Goal: Communication & Community: Answer question/provide support

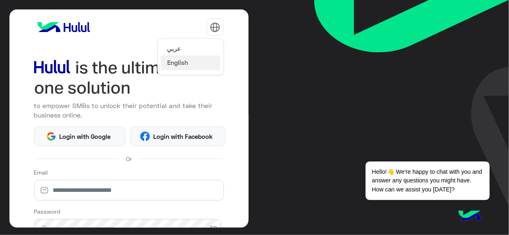
click at [185, 48] on button "عربي" at bounding box center [191, 49] width 60 height 14
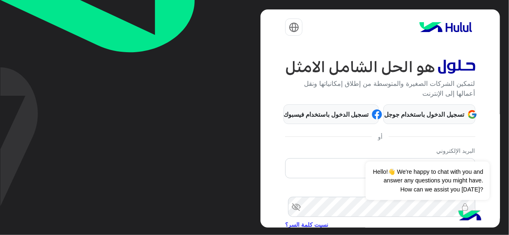
scroll to position [92, 0]
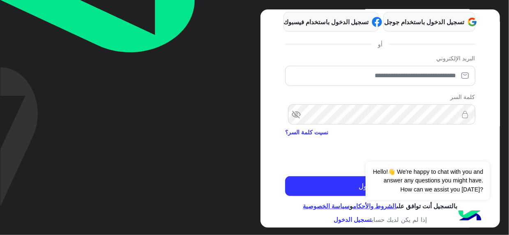
click at [446, 85] on div "البريد الإلكتروني" at bounding box center [380, 72] width 190 height 36
click at [445, 80] on input "email" at bounding box center [380, 76] width 190 height 21
type input "**********"
click at [320, 165] on div "**********" at bounding box center [380, 154] width 190 height 32
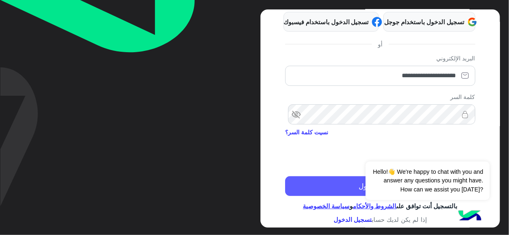
click at [347, 183] on button "تسجيل الدخول" at bounding box center [380, 186] width 190 height 20
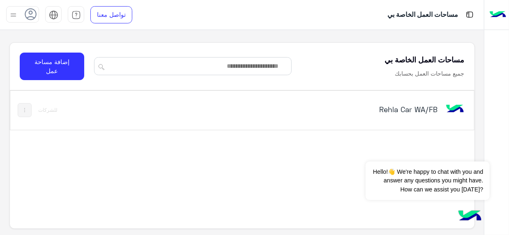
click at [415, 103] on div "Rehla Car WA/FB" at bounding box center [331, 110] width 269 height 24
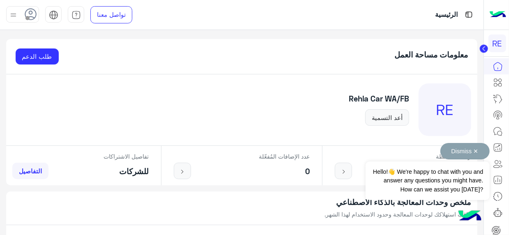
click at [476, 149] on button "Dismiss ✕" at bounding box center [465, 151] width 49 height 16
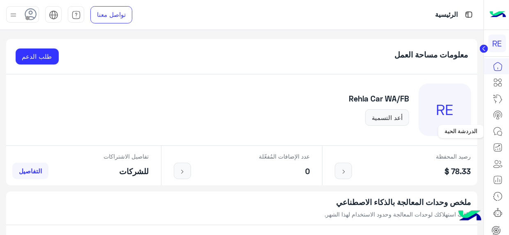
click at [500, 132] on icon at bounding box center [498, 132] width 10 height 10
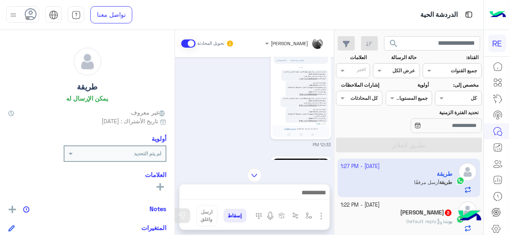
scroll to position [55, 0]
click at [284, 83] on img at bounding box center [301, 92] width 56 height 100
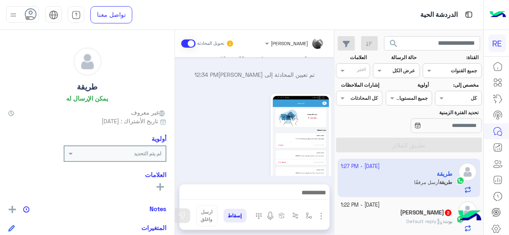
scroll to position [924, 0]
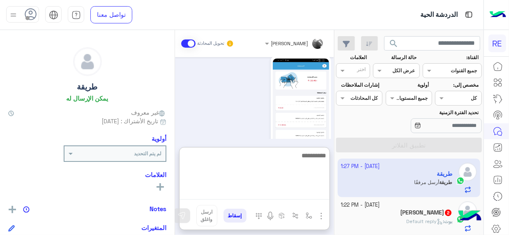
click at [296, 195] on textarea at bounding box center [255, 174] width 150 height 49
type textarea "**********"
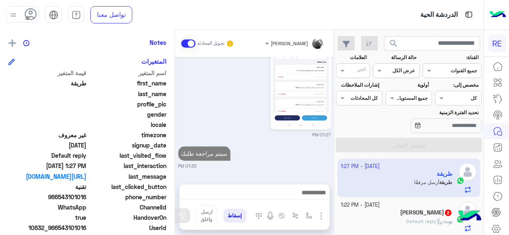
scroll to position [169, 0]
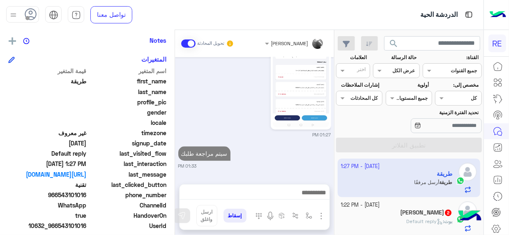
drag, startPoint x: 60, startPoint y: 227, endPoint x: 88, endPoint y: 224, distance: 28.1
click at [87, 224] on span "10632_966543101016" at bounding box center [47, 226] width 79 height 9
copy span "543101016"
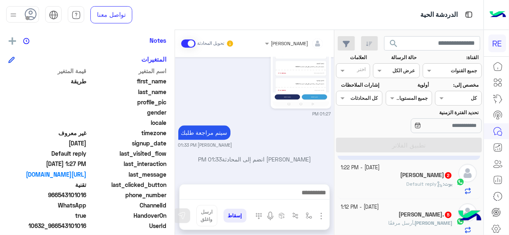
scroll to position [42, 0]
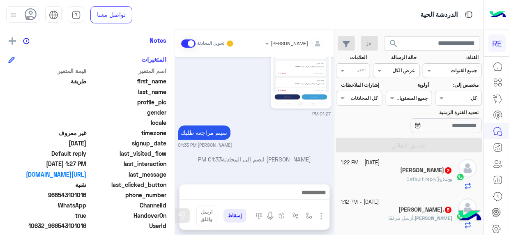
click at [422, 163] on div "[DATE] - 1:22 PM" at bounding box center [397, 163] width 112 height 8
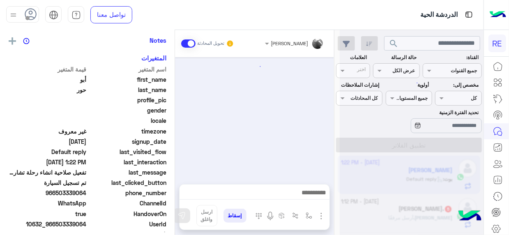
scroll to position [311, 0]
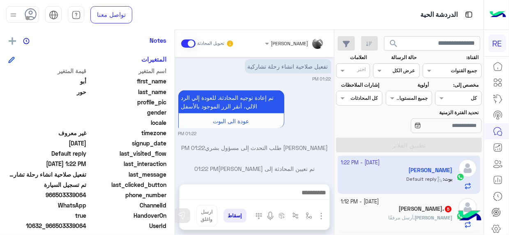
drag, startPoint x: 178, startPoint y: 162, endPoint x: 175, endPoint y: 148, distance: 14.2
click at [175, 148] on div "[DATE] ماتفعل الحساب 06:20 PM لم يتم تفعيل انشاء الرحلة تشاركية بين المدن 10:15…" at bounding box center [254, 116] width 159 height 119
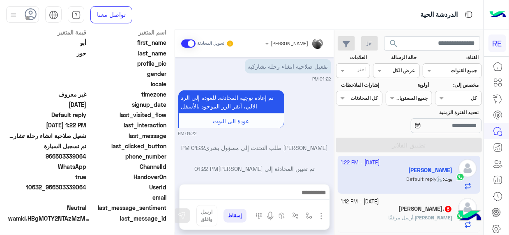
drag, startPoint x: 56, startPoint y: 187, endPoint x: 87, endPoint y: 185, distance: 30.9
click at [87, 185] on span "10632_966503339064" at bounding box center [47, 187] width 79 height 9
copy span "503339064"
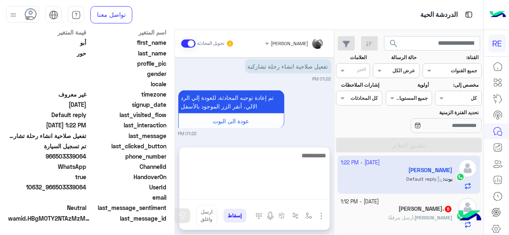
click at [312, 194] on textarea at bounding box center [255, 174] width 150 height 49
type textarea "**********"
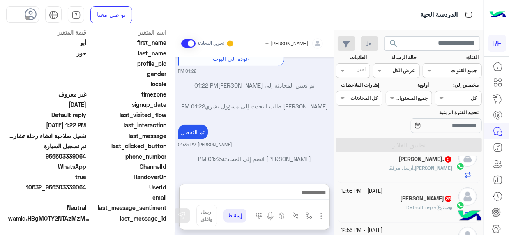
scroll to position [381, 0]
click at [438, 157] on h5 "[PERSON_NAME]. 5" at bounding box center [426, 159] width 54 height 7
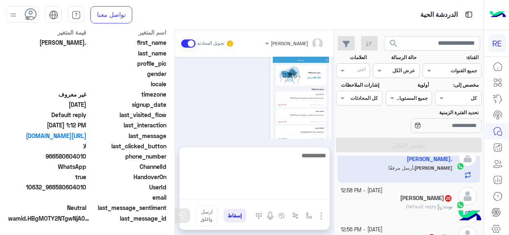
scroll to position [608, 0]
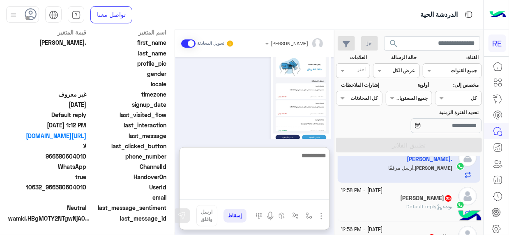
click at [304, 192] on textarea at bounding box center [255, 174] width 150 height 49
type textarea "**********"
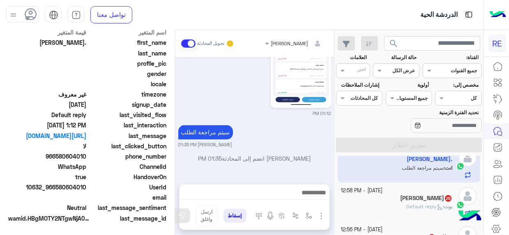
scroll to position [652, 0]
click at [293, 132] on div "[DATE] السلام عليكم 12:50 PM وعليكم السلام ،كيف اقدر اساعدك اهلًا بك في تطبيق ر…" at bounding box center [254, 116] width 159 height 119
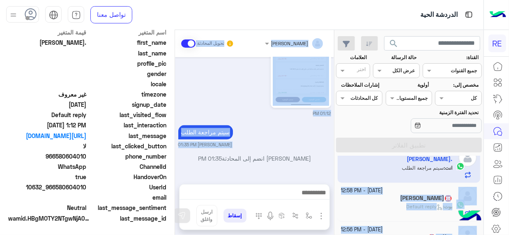
drag, startPoint x: 334, startPoint y: 168, endPoint x: 335, endPoint y: 164, distance: 4.6
click at [335, 164] on mat-drawer-container "search القناة: القناه جميع القنوات حالة الرسالة القناه عرض الكل العلامات اختر م…" at bounding box center [242, 134] width 484 height 208
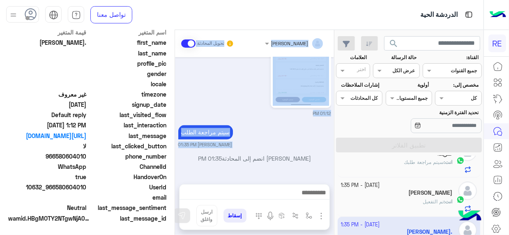
scroll to position [0, 0]
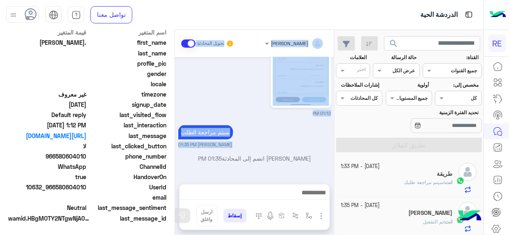
click at [334, 150] on div "[DATE] السلام عليكم 12:50 PM وعليكم السلام ،كيف اقدر اساعدك اهلًا بك في تطبيق ر…" at bounding box center [254, 116] width 159 height 119
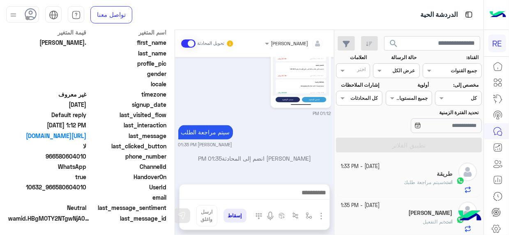
click at [312, 137] on div "سيتم مراجعة الطلب [PERSON_NAME] 01:35 PM" at bounding box center [254, 135] width 153 height 25
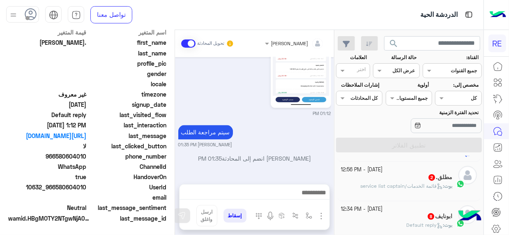
scroll to position [158, 0]
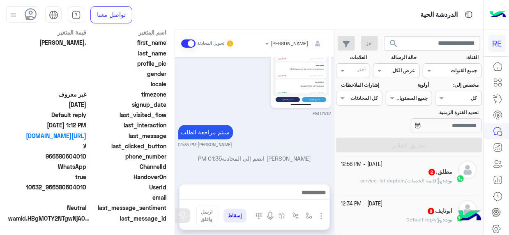
click at [338, 172] on div "[DATE] - 1:33 PM طريقة انت : سيتم مراجعة طلبك [DATE] - 1:35 PM [PERSON_NAME] ان…" at bounding box center [409, 197] width 149 height 83
click at [336, 174] on div "[DATE] - 1:33 PM طريقة انت : سيتم مراجعة طلبك [DATE] - 1:35 PM [PERSON_NAME] ان…" at bounding box center [409, 197] width 149 height 83
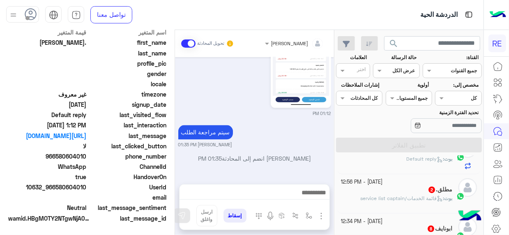
scroll to position [138, 0]
click at [378, 166] on div "[PERSON_NAME] : Default reply" at bounding box center [397, 165] width 112 height 14
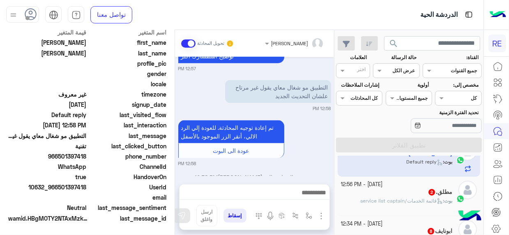
scroll to position [525, 0]
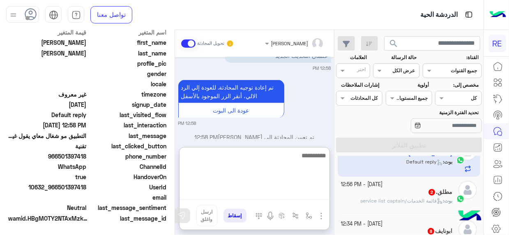
click at [278, 191] on textarea at bounding box center [255, 174] width 150 height 49
type textarea "**********"
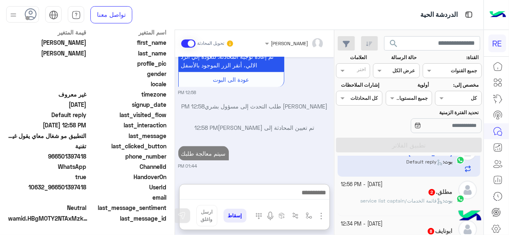
scroll to position [575, 0]
click at [401, 199] on span "قائمة الخدمات/service list captain" at bounding box center [401, 201] width 83 height 6
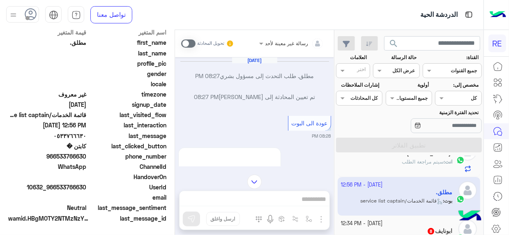
scroll to position [453, 0]
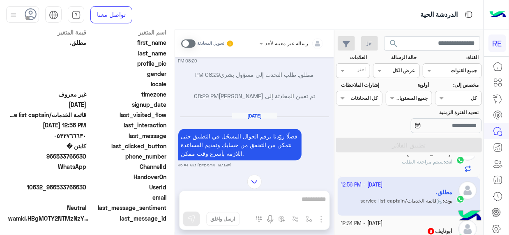
drag, startPoint x: 181, startPoint y: 118, endPoint x: 177, endPoint y: 117, distance: 4.7
click at [177, 117] on div "[DATE] مطلق. طلب التحدث إلى مسؤول بشري 08:27 PM تم تعيين المحادثة إلى [PERSON_N…" at bounding box center [254, 111] width 159 height 109
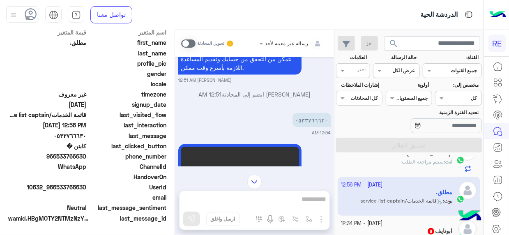
scroll to position [524, 0]
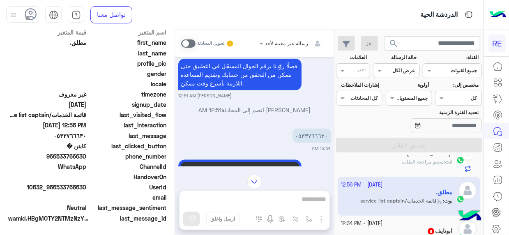
click at [316, 133] on p "٠٥٣٣٧٦٦٦٣٠" at bounding box center [312, 136] width 39 height 14
copy p "٠٥٣٣٧٦٦٦٣٠"
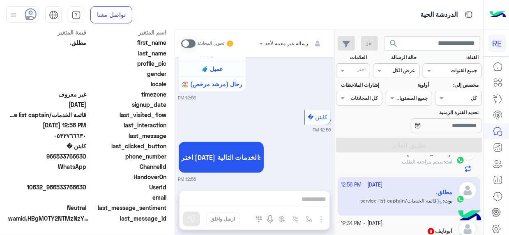
scroll to position [827, 0]
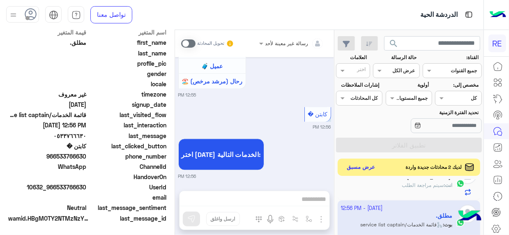
click at [364, 167] on button "عرض مسبق" at bounding box center [361, 167] width 35 height 11
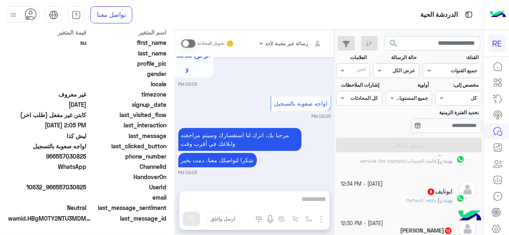
scroll to position [253, 0]
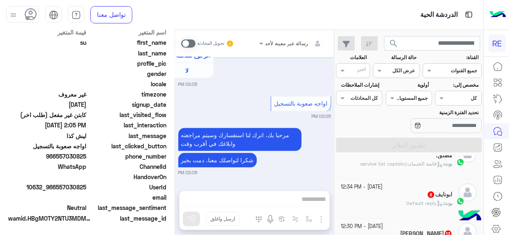
click at [411, 188] on div "[DATE] - 12:34 PM" at bounding box center [397, 187] width 112 height 8
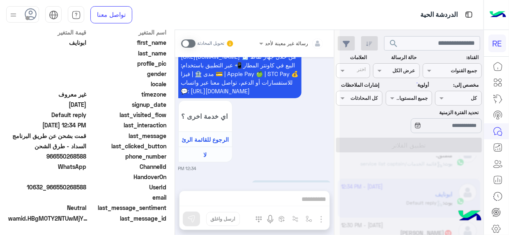
scroll to position [1173, 0]
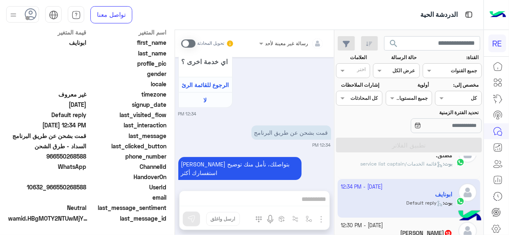
click at [425, 230] on div "أبو بدر 13" at bounding box center [397, 234] width 112 height 9
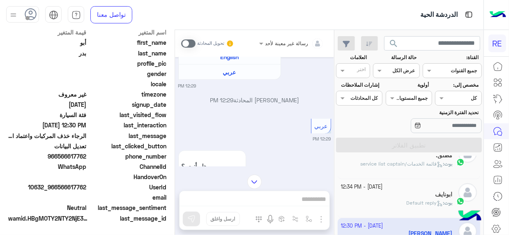
scroll to position [586, 0]
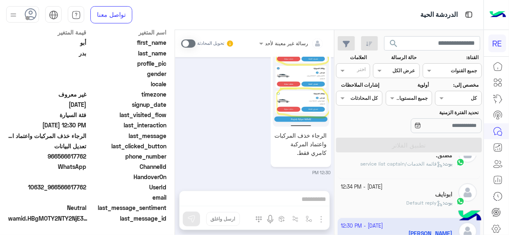
drag, startPoint x: 58, startPoint y: 185, endPoint x: 87, endPoint y: 187, distance: 28.9
click at [87, 187] on span "10632_966566617762" at bounding box center [47, 187] width 79 height 9
copy span "566617762"
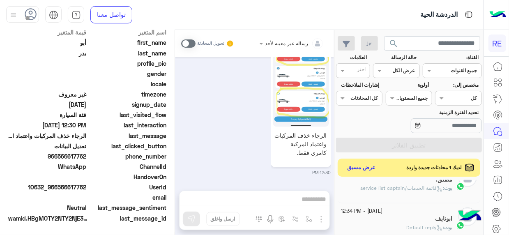
click at [193, 43] on span at bounding box center [188, 43] width 14 height 8
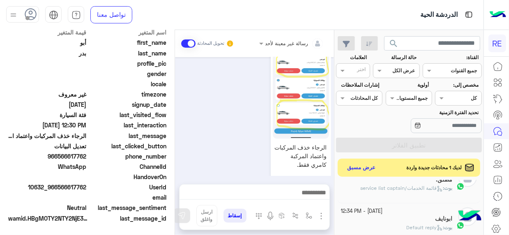
scroll to position [631, 0]
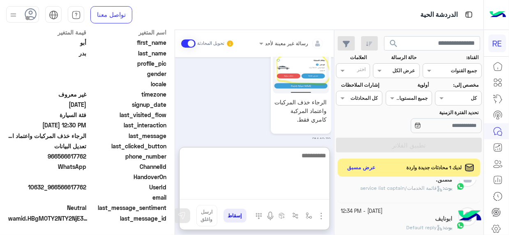
click at [312, 198] on textarea at bounding box center [255, 174] width 150 height 49
type textarea "********"
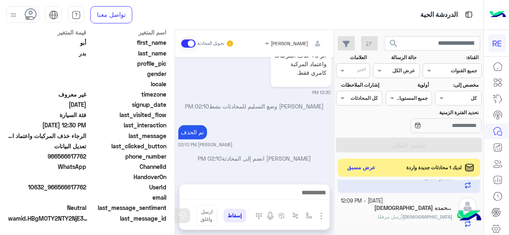
scroll to position [702, 0]
click at [383, 199] on small "[DATE] - 12:09 PM" at bounding box center [362, 201] width 42 height 8
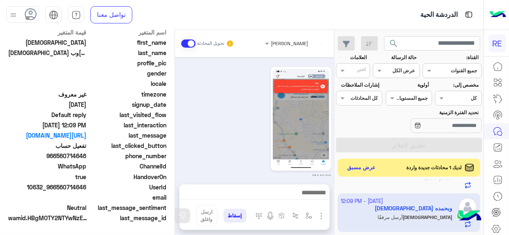
scroll to position [207, 0]
click at [170, 168] on div "[DEMOGRAPHIC_DATA] وبحمده يمكن الإرسال له غير معروف تاريخ الأشتراك : [DATE] أول…" at bounding box center [87, 131] width 175 height 202
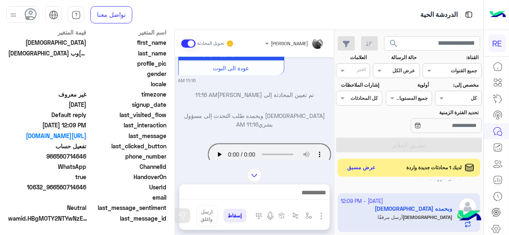
scroll to position [176, 0]
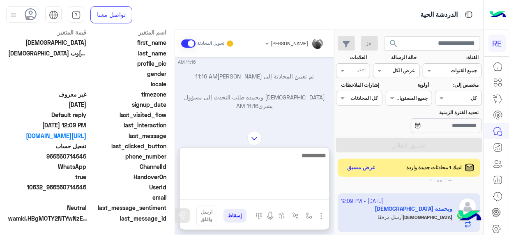
click at [314, 194] on textarea at bounding box center [255, 174] width 150 height 49
type textarea "**********"
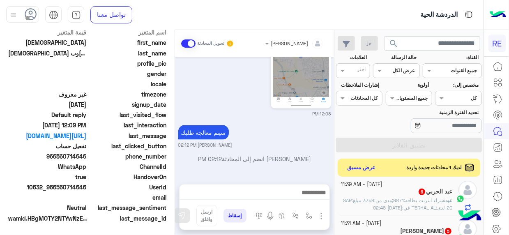
scroll to position [0, 0]
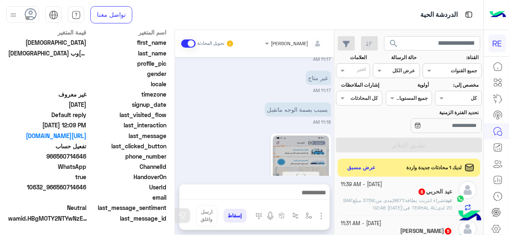
click at [409, 197] on span "شراء انترنت بطاقة:9871;مدى من:3759 مبلغ:SAR 20 لدى:TERHAL AL في:[DATE] 02:48" at bounding box center [397, 204] width 109 height 14
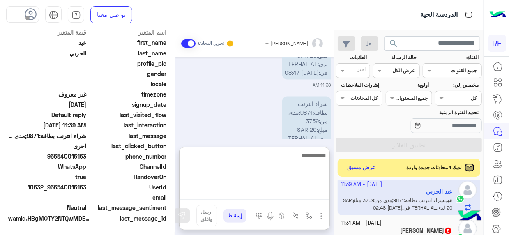
scroll to position [635, 0]
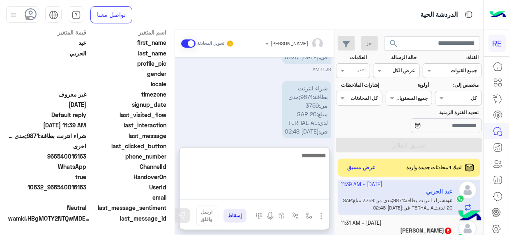
click at [300, 194] on textarea at bounding box center [255, 174] width 150 height 49
type textarea "**********"
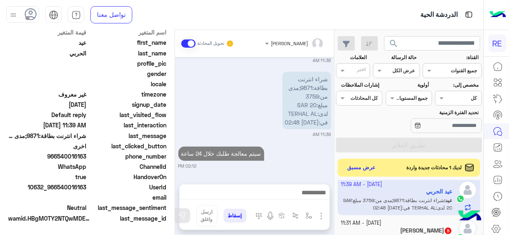
scroll to position [669, 0]
click at [373, 219] on small "[DATE] - 11:31 AM" at bounding box center [361, 223] width 41 height 8
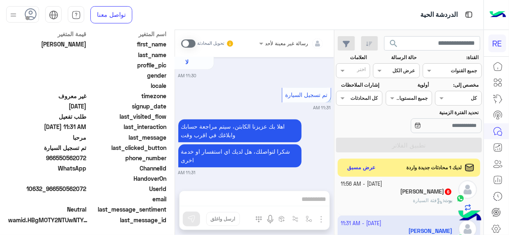
scroll to position [207, 0]
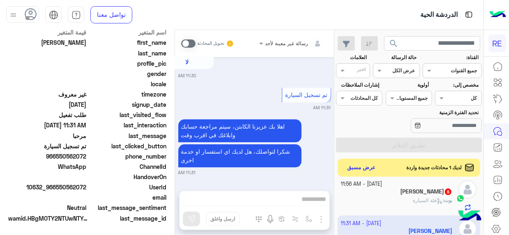
drag, startPoint x: 58, startPoint y: 186, endPoint x: 88, endPoint y: 187, distance: 30.5
click at [88, 187] on div "UserId 10632_966550562072" at bounding box center [87, 188] width 158 height 10
click at [75, 184] on span "10632_966550562072" at bounding box center [47, 187] width 79 height 9
click at [62, 187] on span "10632_966550562072" at bounding box center [47, 187] width 79 height 9
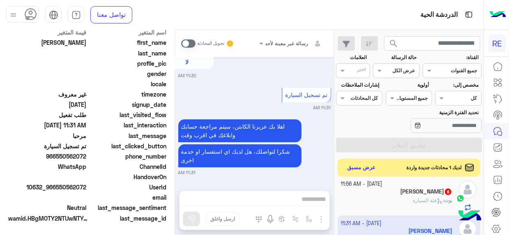
click at [59, 214] on span "wamid.HBgMOTY2NTUwNTYyMDcyFQIAEhgUM0FBNTYzQUVENzBDMTMzQUU2RTYA" at bounding box center [49, 218] width 82 height 9
drag, startPoint x: 58, startPoint y: 185, endPoint x: 87, endPoint y: 190, distance: 29.7
click at [87, 190] on span "10632_966550562072" at bounding box center [47, 187] width 79 height 9
copy span "550562072"
click at [175, 175] on mat-drawer-container "رسالة غير معينة لأحد تحويل المحادثة [DATE] مرحبا 11:30 AM اهلًا بك في تطبيق رحل…" at bounding box center [167, 134] width 334 height 208
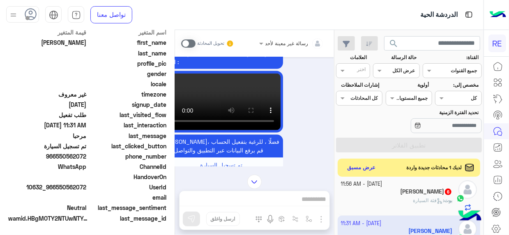
scroll to position [829, 0]
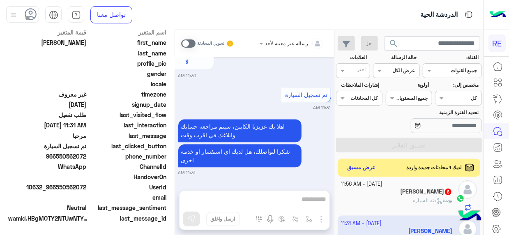
click at [190, 43] on span at bounding box center [188, 43] width 14 height 8
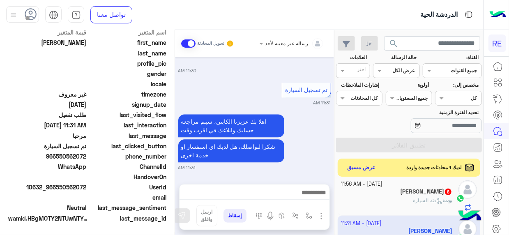
scroll to position [857, 0]
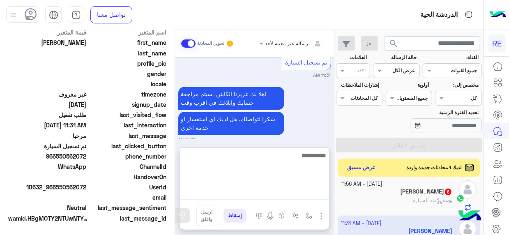
click at [320, 194] on textarea at bounding box center [255, 174] width 150 height 49
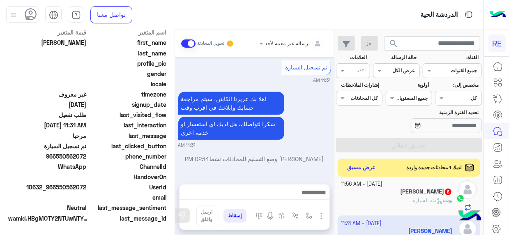
click at [388, 190] on div "[PERSON_NAME] 6" at bounding box center [397, 192] width 112 height 9
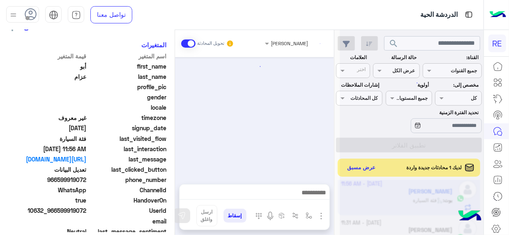
scroll to position [231, 0]
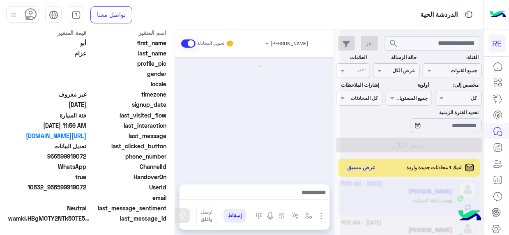
click at [282, 171] on div at bounding box center [254, 116] width 159 height 119
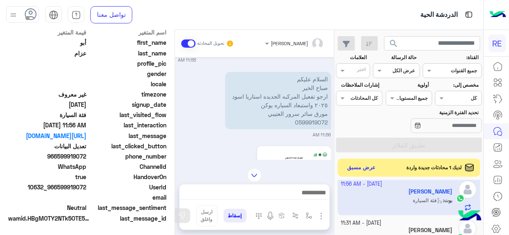
scroll to position [263, 0]
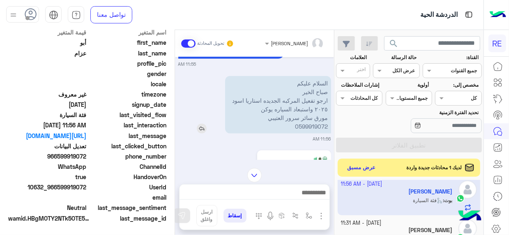
click at [315, 125] on p "السلام عليكم صباح الخير ارجو تفعيل المركبه الجديده استاريا اسود ٢٠٢٥ واستبعاد ا…" at bounding box center [278, 105] width 106 height 58
copy p "0599919072"
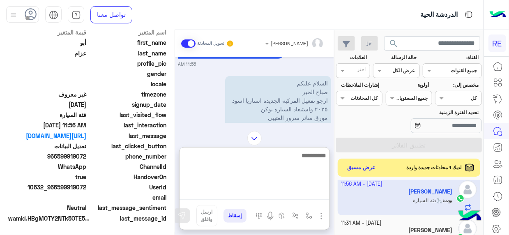
click at [311, 197] on textarea at bounding box center [255, 174] width 150 height 49
type textarea "**********"
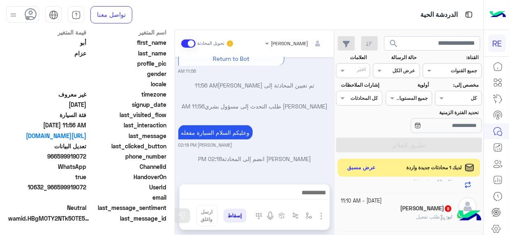
scroll to position [526, 0]
click at [407, 216] on div "ابو : طلب تفعيل" at bounding box center [397, 220] width 112 height 14
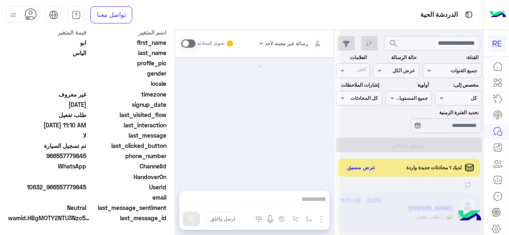
scroll to position [643, 0]
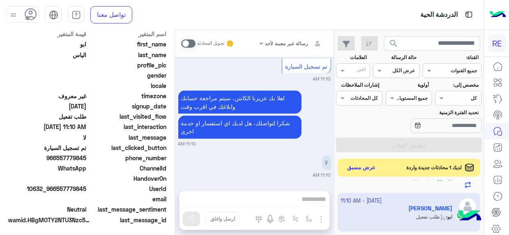
click at [175, 172] on mat-drawer "[PERSON_NAME] يمكن الإرسال له غير معروف تاريخ الأشتراك : [DATE] أولوية لم يتم ا…" at bounding box center [87, 134] width 175 height 208
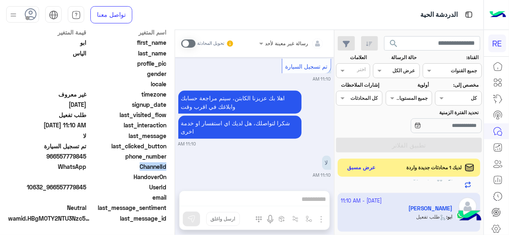
drag, startPoint x: 175, startPoint y: 172, endPoint x: 79, endPoint y: 165, distance: 96.4
click at [79, 165] on mat-drawer "[PERSON_NAME] يمكن الإرسال له غير معروف تاريخ الأشتراك : [DATE] أولوية لم يتم ا…" at bounding box center [87, 134] width 175 height 208
drag, startPoint x: 58, startPoint y: 187, endPoint x: 87, endPoint y: 186, distance: 29.6
click at [87, 186] on span "10632_966557779845" at bounding box center [47, 187] width 79 height 9
copy span "557779845"
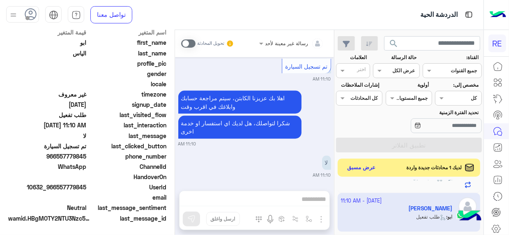
click at [195, 46] on label at bounding box center [188, 43] width 14 height 8
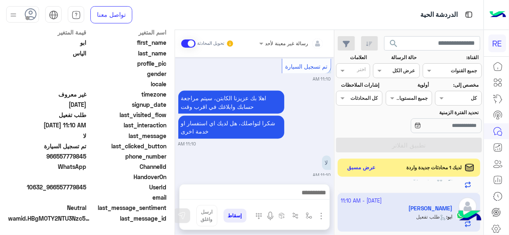
scroll to position [671, 0]
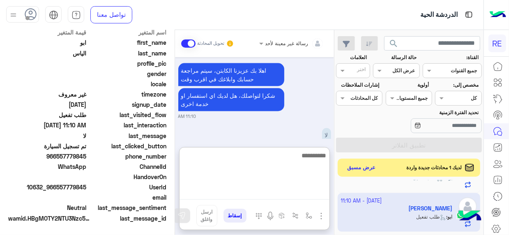
click at [319, 198] on textarea at bounding box center [255, 174] width 150 height 49
type textarea "**********"
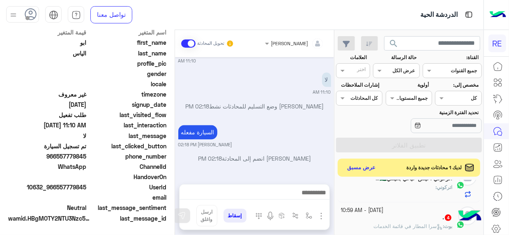
scroll to position [741, 0]
click at [400, 223] on p "بوت : سرا المطار في قائمة الخدمات" at bounding box center [413, 226] width 79 height 7
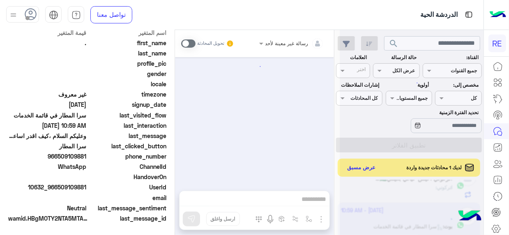
scroll to position [776, 0]
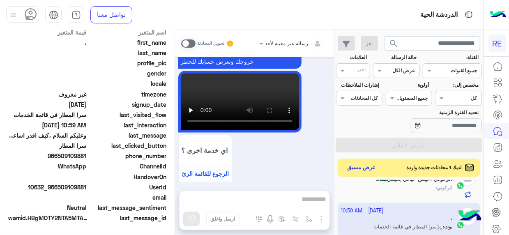
click at [413, 186] on div "اتركوني :" at bounding box center [397, 191] width 112 height 14
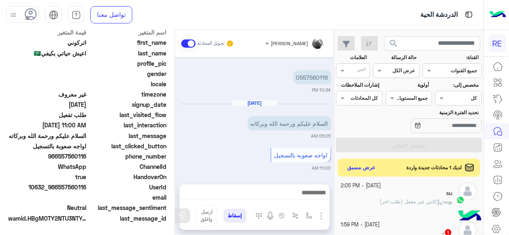
scroll to position [91, 0]
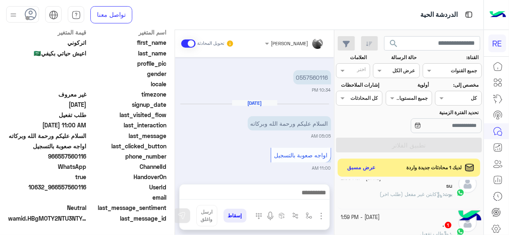
click at [415, 227] on div ". 1" at bounding box center [397, 226] width 112 height 9
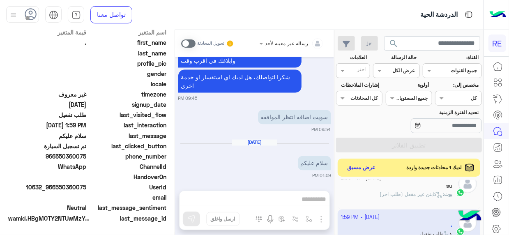
click at [317, 200] on div "رسالة غير معينة لأحد تحويل المحادثة [DATE] عربي 09:45 PM هل أنت ؟ كابتن 👨🏻‍✈️ ع…" at bounding box center [254, 134] width 159 height 208
drag, startPoint x: 197, startPoint y: 45, endPoint x: 189, endPoint y: 45, distance: 7.8
click at [189, 45] on div "تحويل المحادثة" at bounding box center [207, 43] width 53 height 15
click at [189, 45] on span at bounding box center [188, 43] width 14 height 8
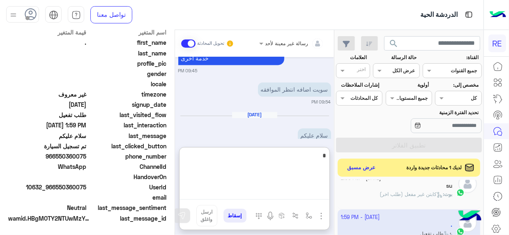
click at [314, 196] on textarea "*" at bounding box center [255, 174] width 150 height 49
type textarea "**********"
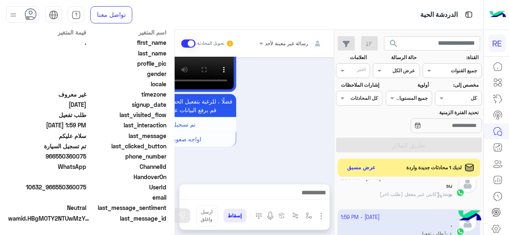
click at [397, 191] on span "كابتن غير مفعل (طلب اخر)" at bounding box center [411, 194] width 63 height 6
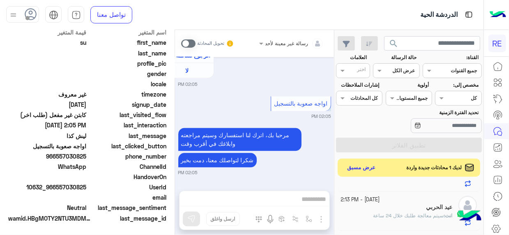
scroll to position [87, 0]
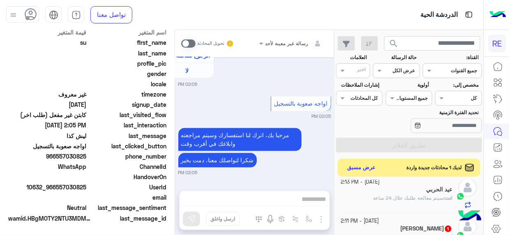
click at [425, 231] on div "أبو بدر 1" at bounding box center [397, 229] width 112 height 9
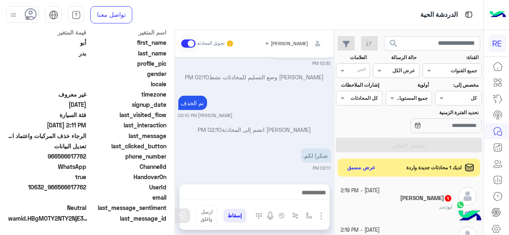
click at [401, 203] on div "ابو : تعم" at bounding box center [397, 210] width 112 height 14
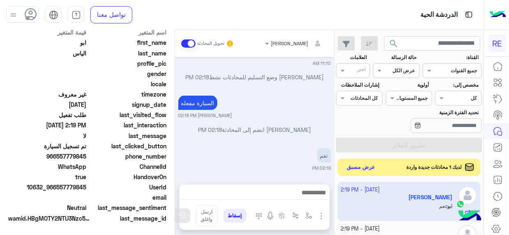
click at [358, 169] on button "عرض مسبق" at bounding box center [361, 167] width 35 height 11
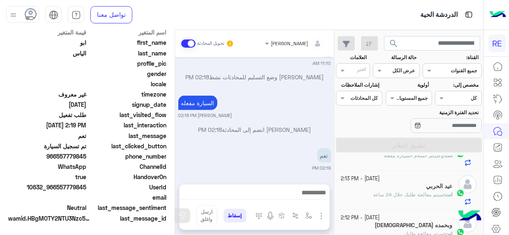
click at [409, 192] on span "سيتم معالجة طلبك خلال 24 ساعة" at bounding box center [408, 195] width 71 height 6
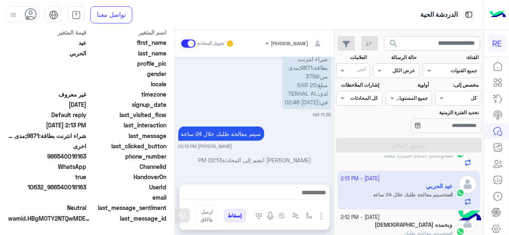
drag, startPoint x: 58, startPoint y: 186, endPoint x: 88, endPoint y: 188, distance: 30.0
click at [88, 188] on div "UserId 10632_966540016163" at bounding box center [87, 188] width 158 height 10
copy span "540016163"
